Goal: Task Accomplishment & Management: Use online tool/utility

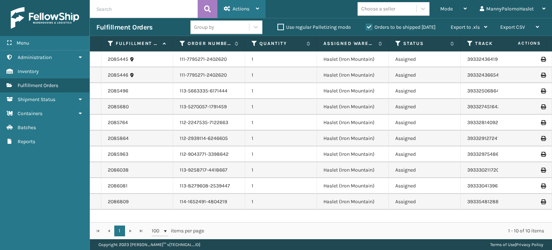
click at [233, 13] on div "Actions" at bounding box center [241, 9] width 35 height 18
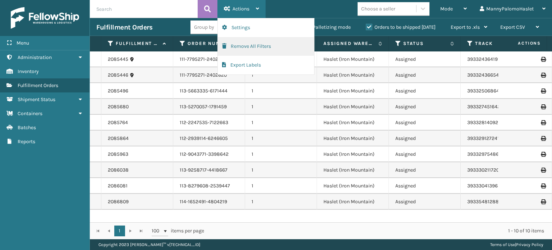
click at [267, 43] on button "Remove All Filters" at bounding box center [266, 46] width 96 height 19
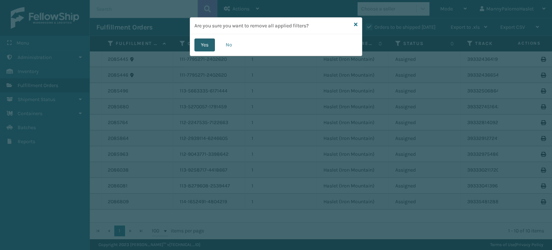
click at [208, 40] on button "Yes" at bounding box center [204, 44] width 20 height 13
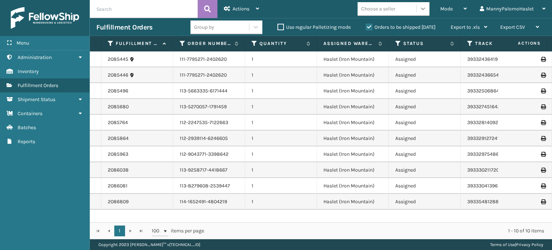
click at [426, 6] on icon at bounding box center [422, 8] width 7 height 7
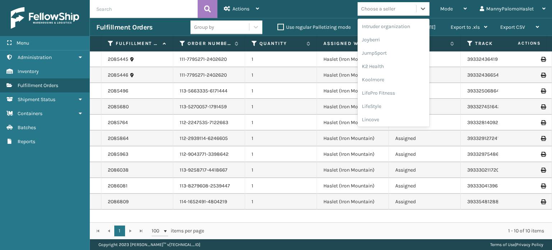
scroll to position [227, 0]
click at [321, 2] on div "Mode Regular Mode Picking Mode Labeling Mode Exit Scan Mode option loft & Ivy f…" at bounding box center [408, 9] width 286 height 18
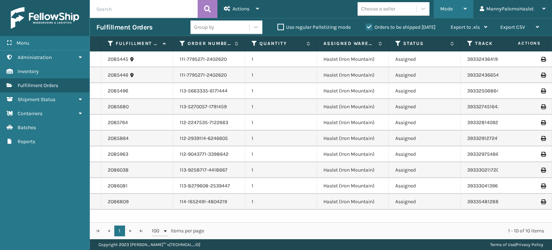
click at [463, 5] on div "Mode" at bounding box center [453, 9] width 27 height 18
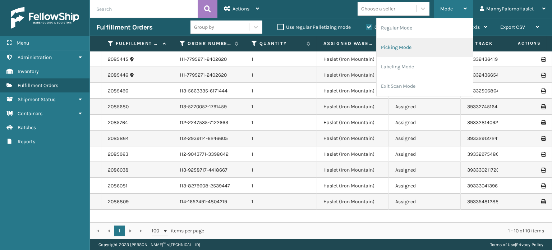
click at [451, 43] on li "Picking Mode" at bounding box center [424, 47] width 96 height 19
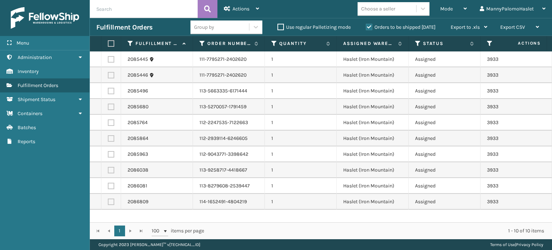
click at [112, 46] on label at bounding box center [110, 43] width 4 height 6
click at [108, 46] on input "checkbox" at bounding box center [108, 43] width 0 height 5
checkbox input "true"
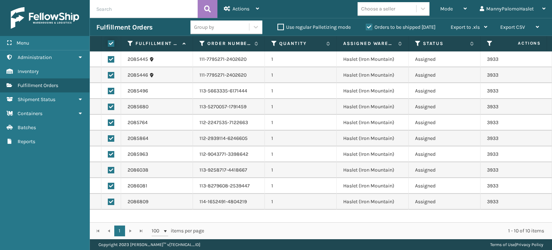
checkbox input "true"
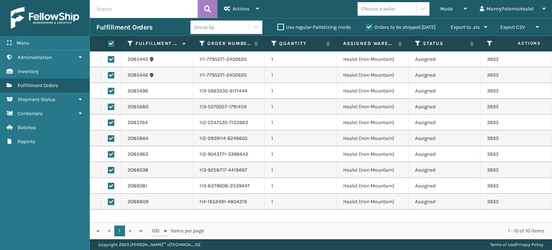
checkbox input "true"
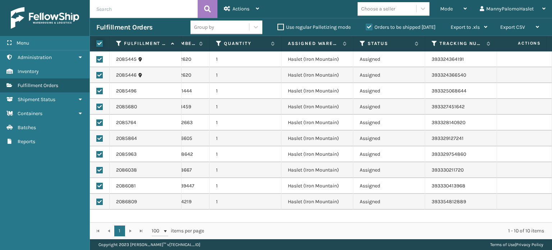
scroll to position [0, 0]
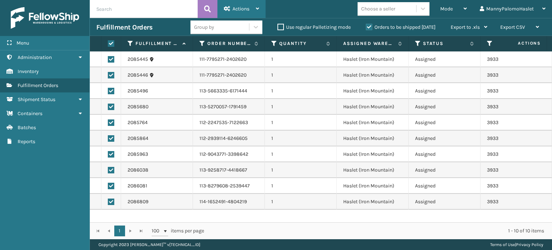
click at [256, 8] on icon at bounding box center [257, 8] width 3 height 5
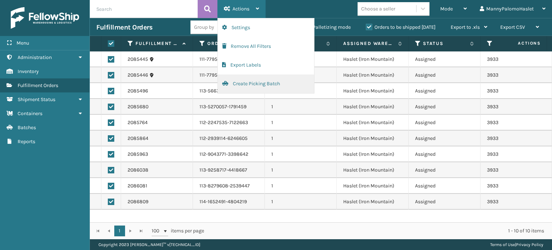
click at [266, 83] on button "Create Picking Batch" at bounding box center [266, 83] width 96 height 19
